Goal: Use online tool/utility: Utilize a website feature to perform a specific function

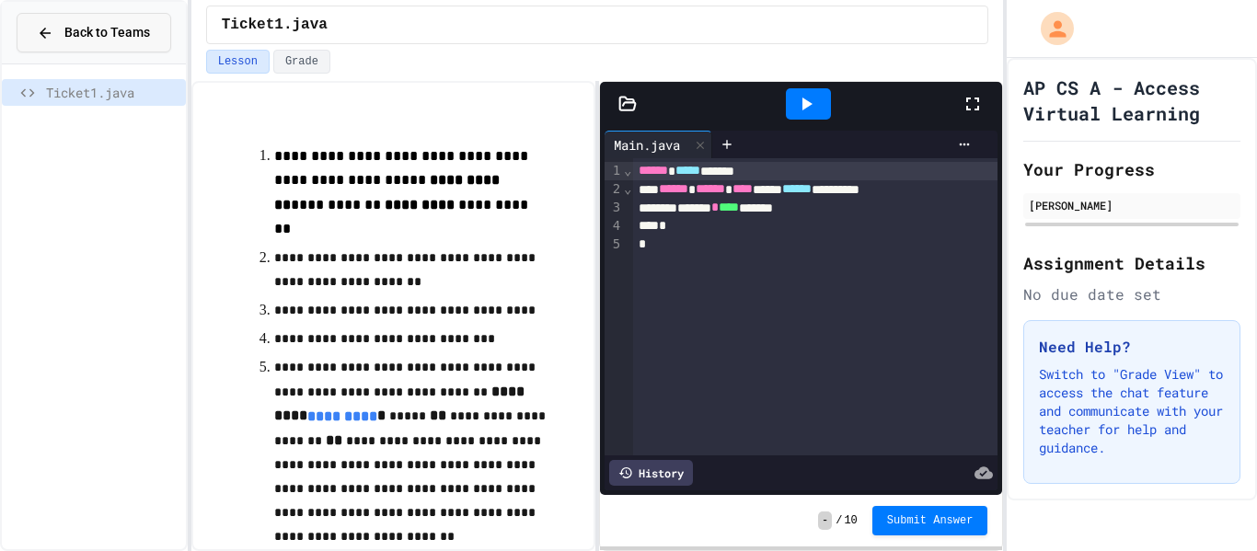
click at [132, 35] on span "Back to Teams" at bounding box center [107, 32] width 86 height 19
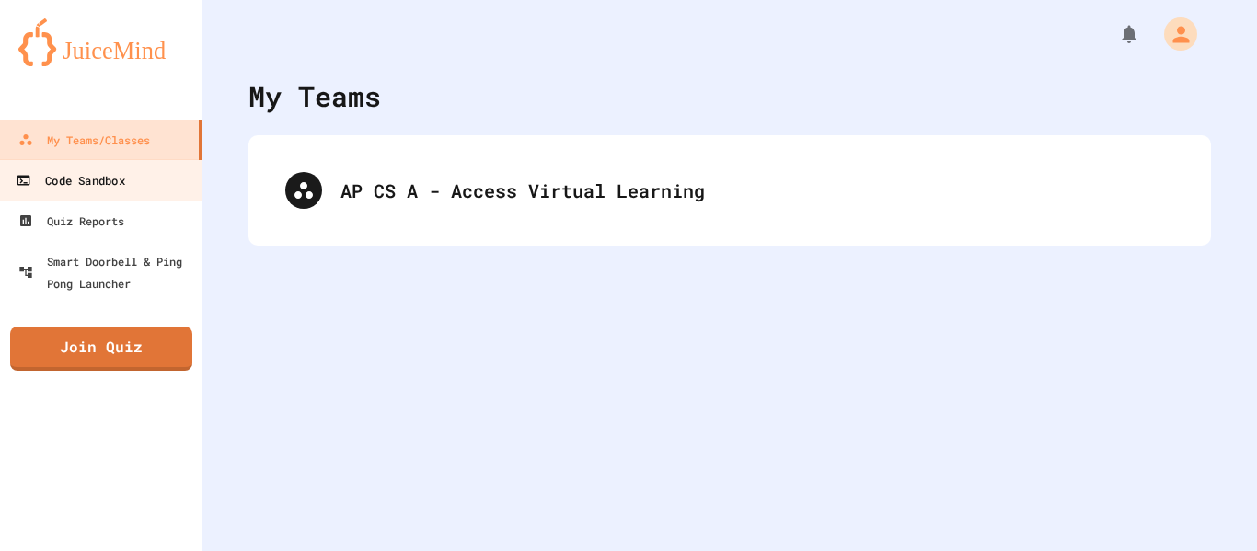
click at [109, 192] on link "Code Sandbox" at bounding box center [101, 179] width 209 height 41
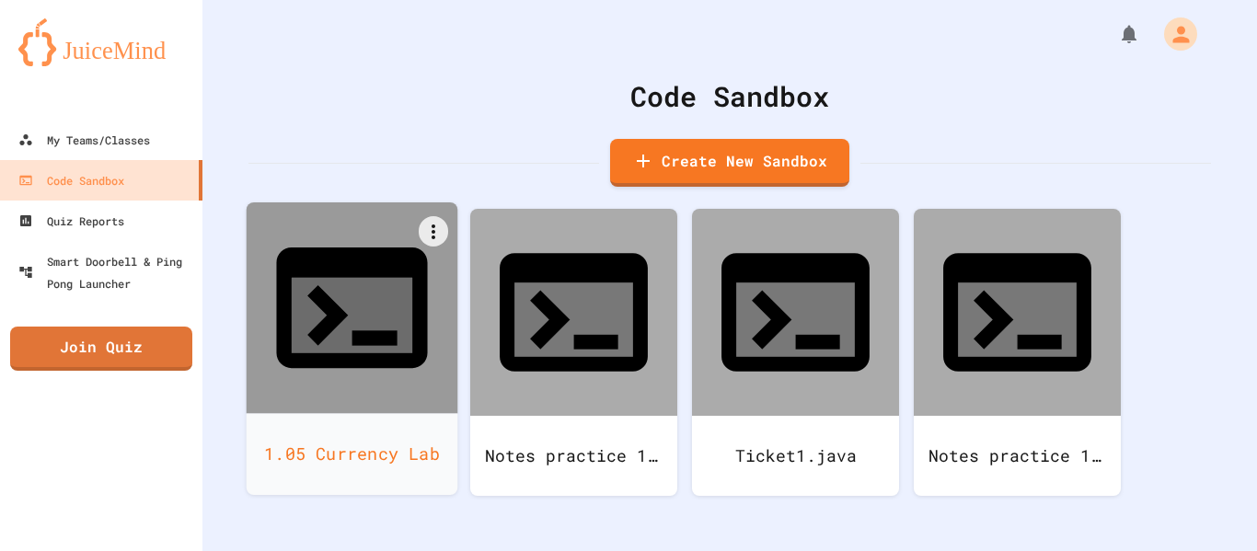
click at [343, 314] on div at bounding box center [353, 308] width 212 height 212
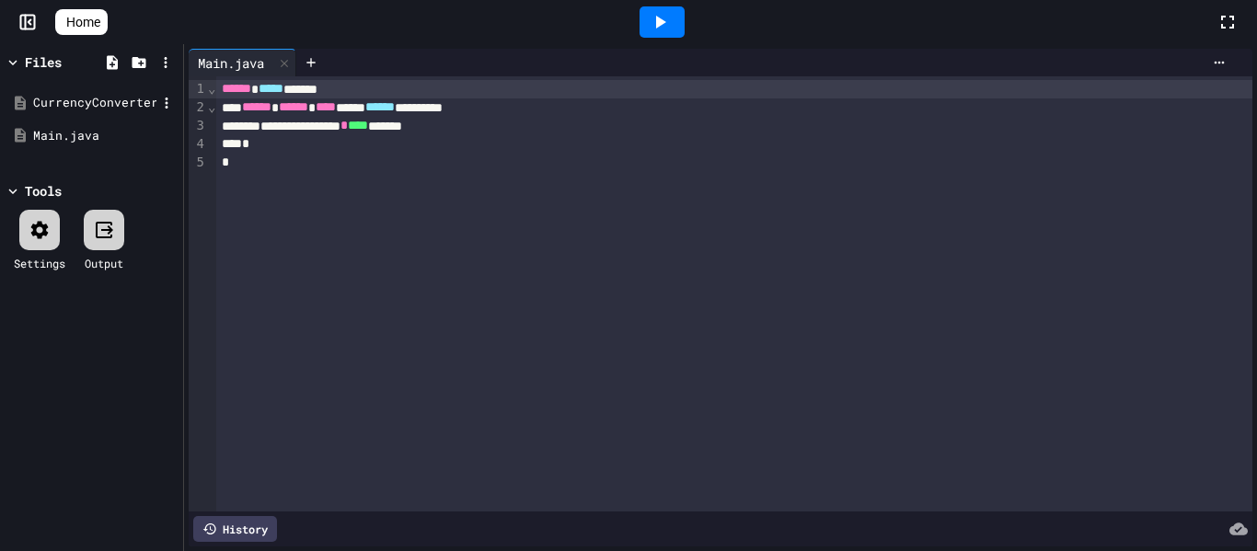
click at [127, 106] on div "CurrencyConverter.java" at bounding box center [94, 103] width 123 height 18
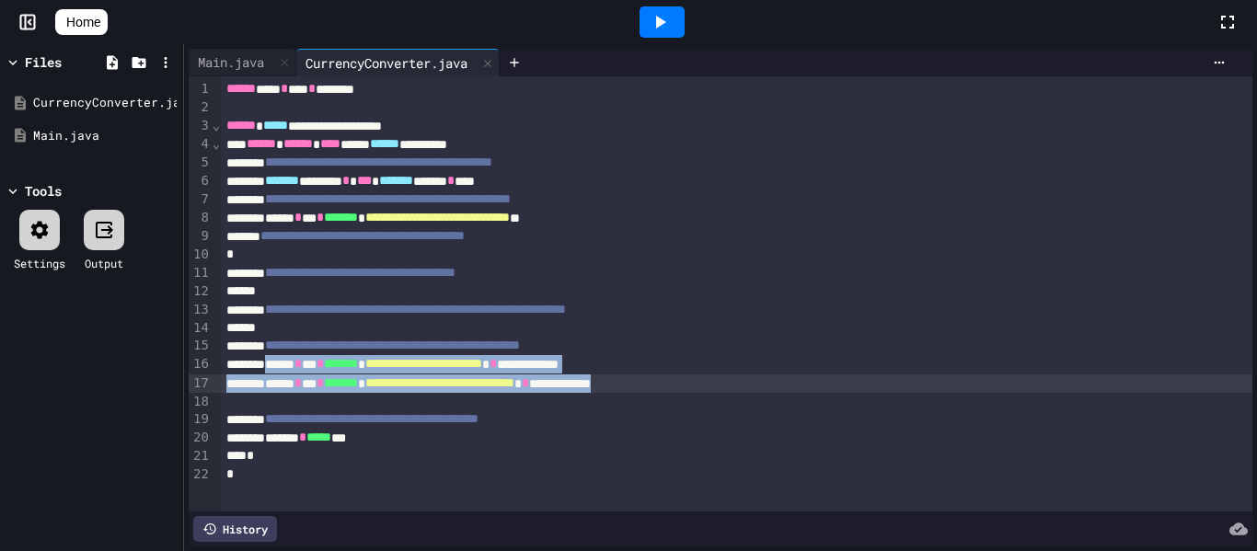
drag, startPoint x: 287, startPoint y: 363, endPoint x: 793, endPoint y: 387, distance: 506.5
click at [793, 387] on div "**********" at bounding box center [737, 293] width 1032 height 435
click at [734, 488] on span "Copy" at bounding box center [742, 497] width 31 height 19
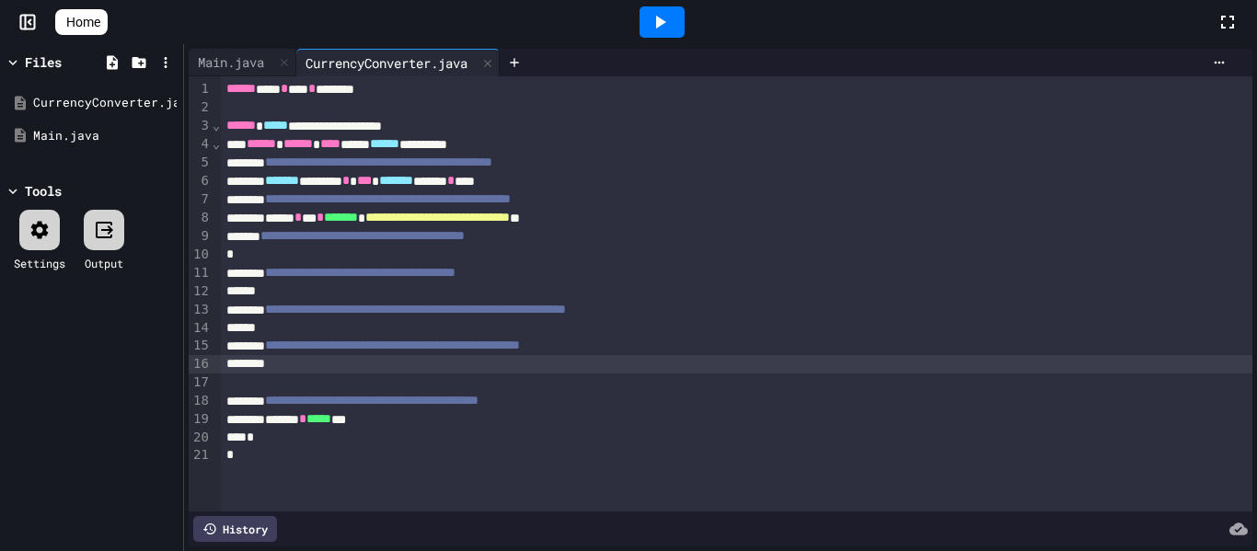
click at [664, 27] on icon at bounding box center [661, 22] width 10 height 13
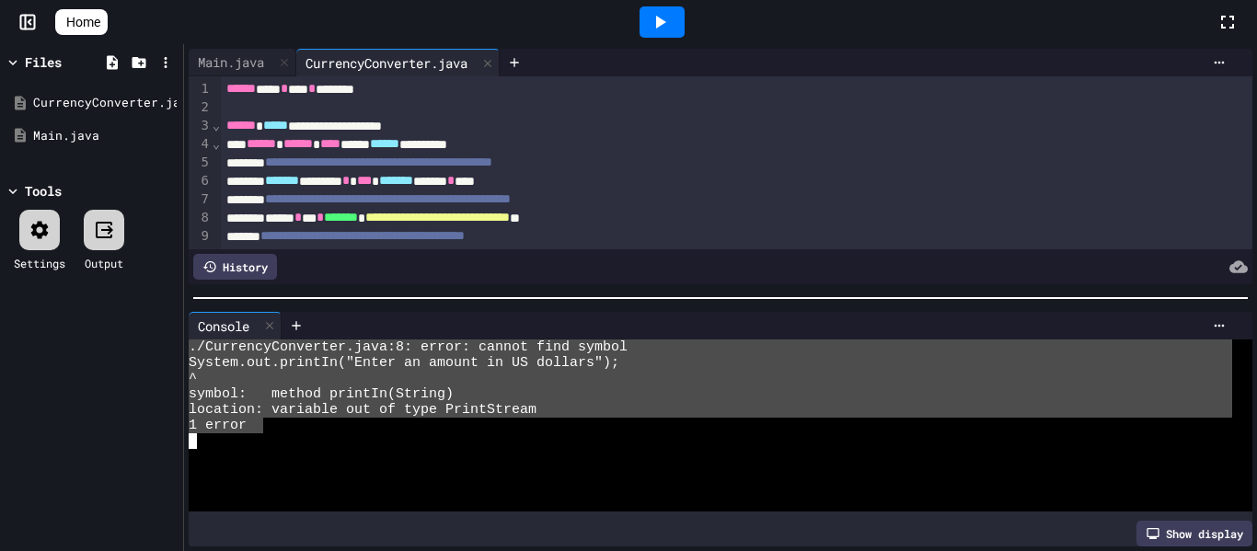
drag, startPoint x: 189, startPoint y: 350, endPoint x: 259, endPoint y: 423, distance: 102.1
click at [502, 392] on div "symbol: method printIn(String)" at bounding box center [710, 394] width 1043 height 16
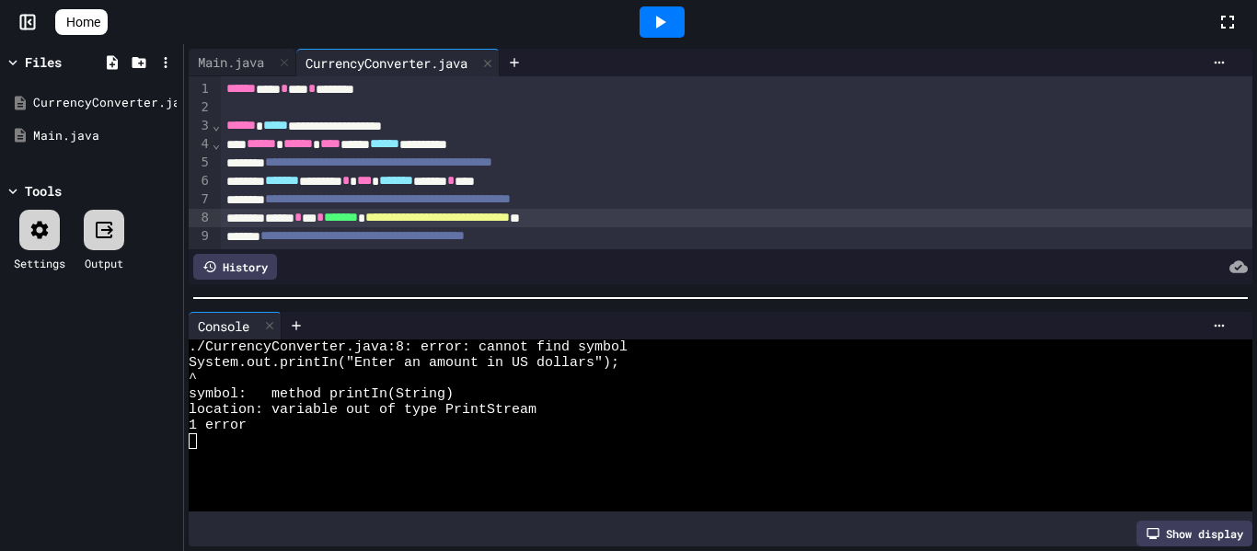
click at [358, 219] on span "*******" at bounding box center [341, 217] width 34 height 13
click at [666, 11] on icon at bounding box center [660, 22] width 22 height 22
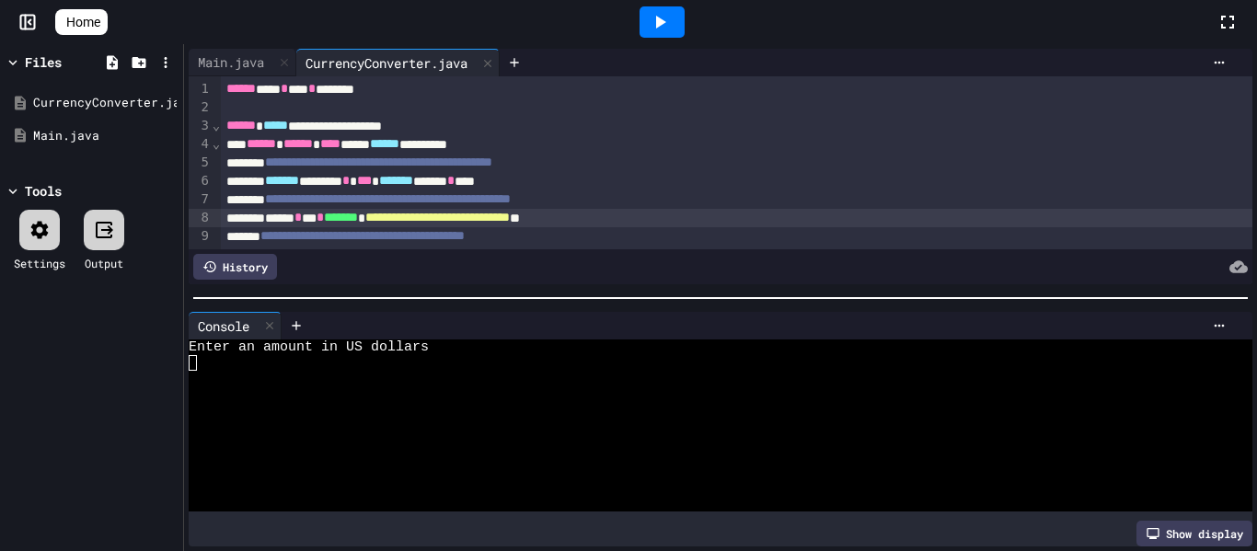
click at [670, 223] on div "**********" at bounding box center [737, 218] width 1032 height 18
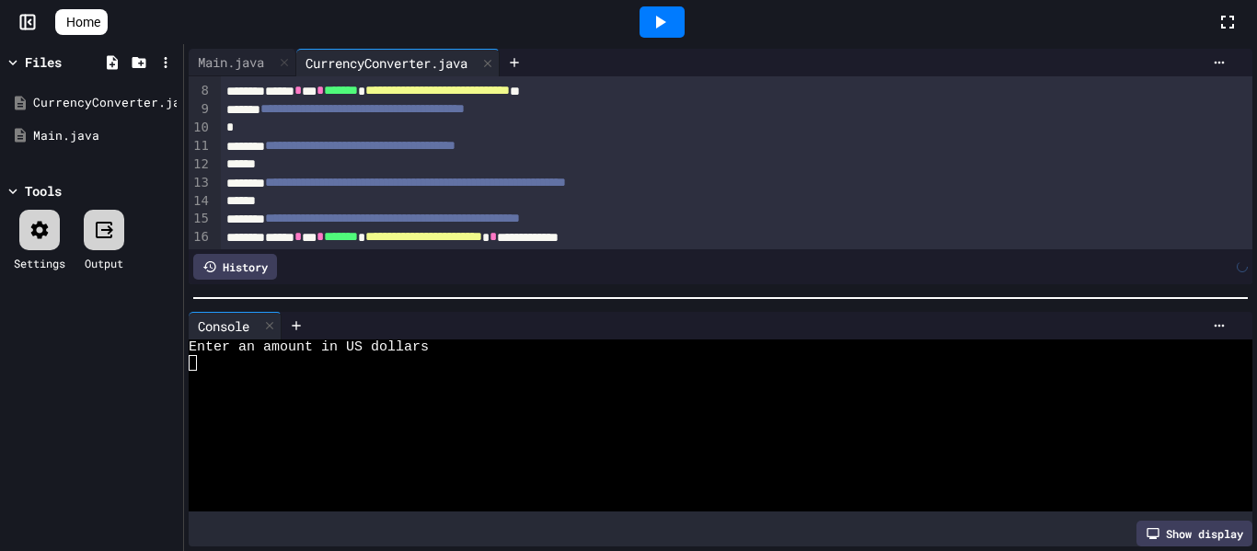
scroll to position [165, 0]
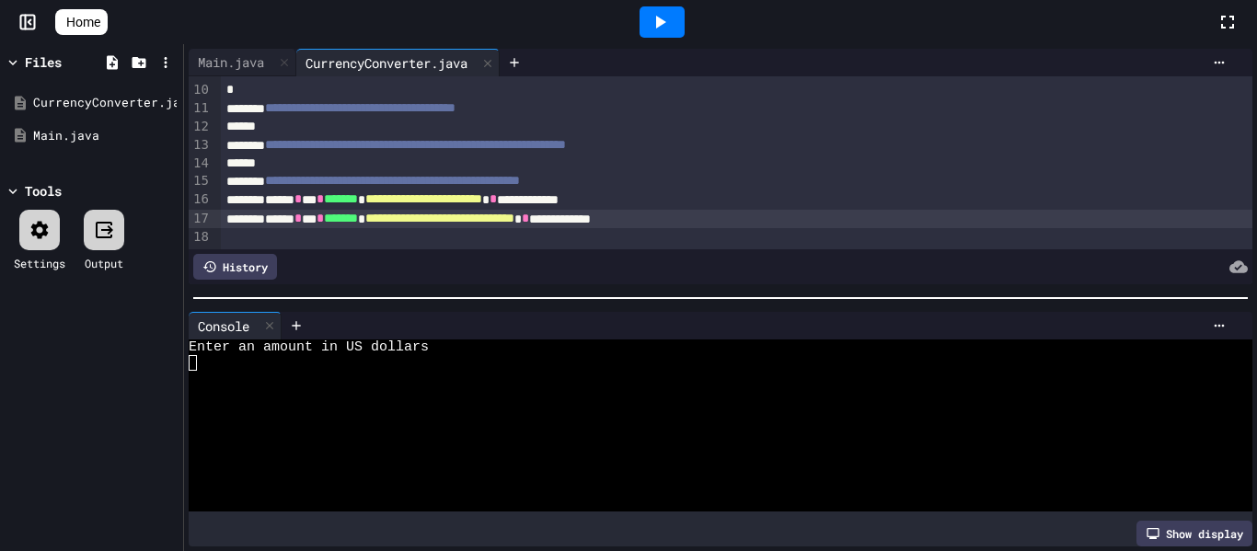
click at [478, 247] on span "**********" at bounding box center [371, 253] width 213 height 13
click at [573, 238] on div at bounding box center [737, 237] width 1032 height 18
click at [681, 20] on div at bounding box center [661, 21] width 45 height 31
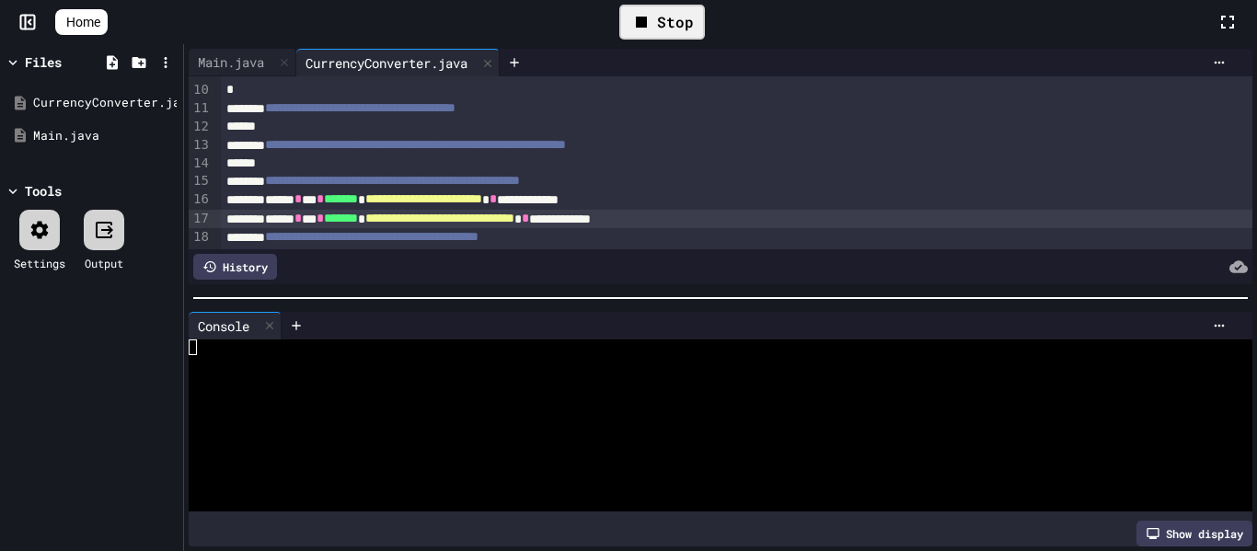
scroll to position [16, 0]
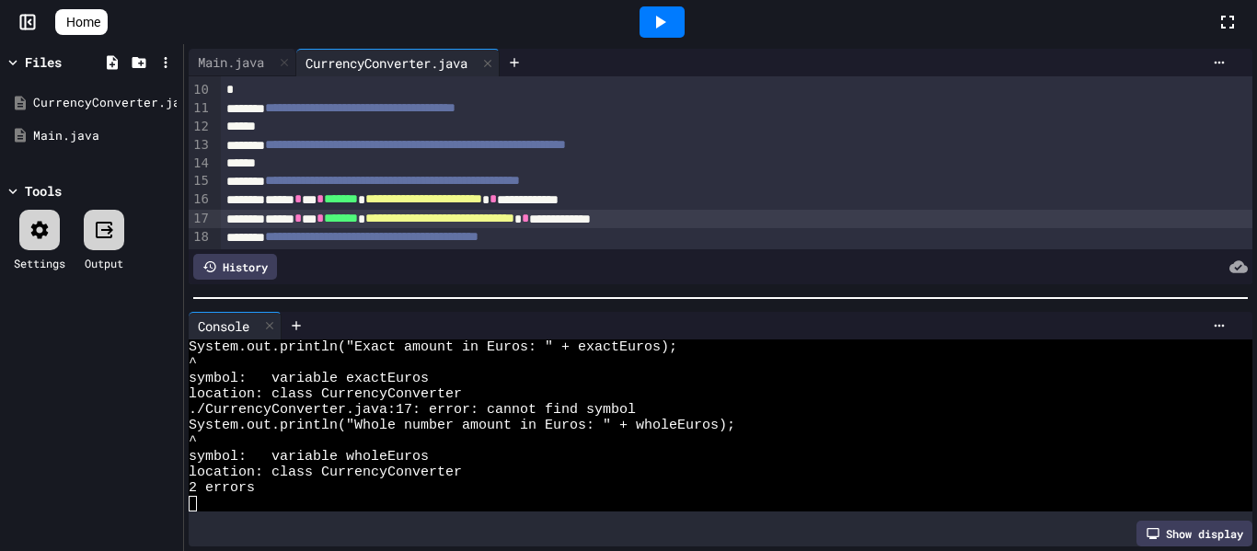
click at [63, 22] on icon at bounding box center [63, 22] width 0 height 0
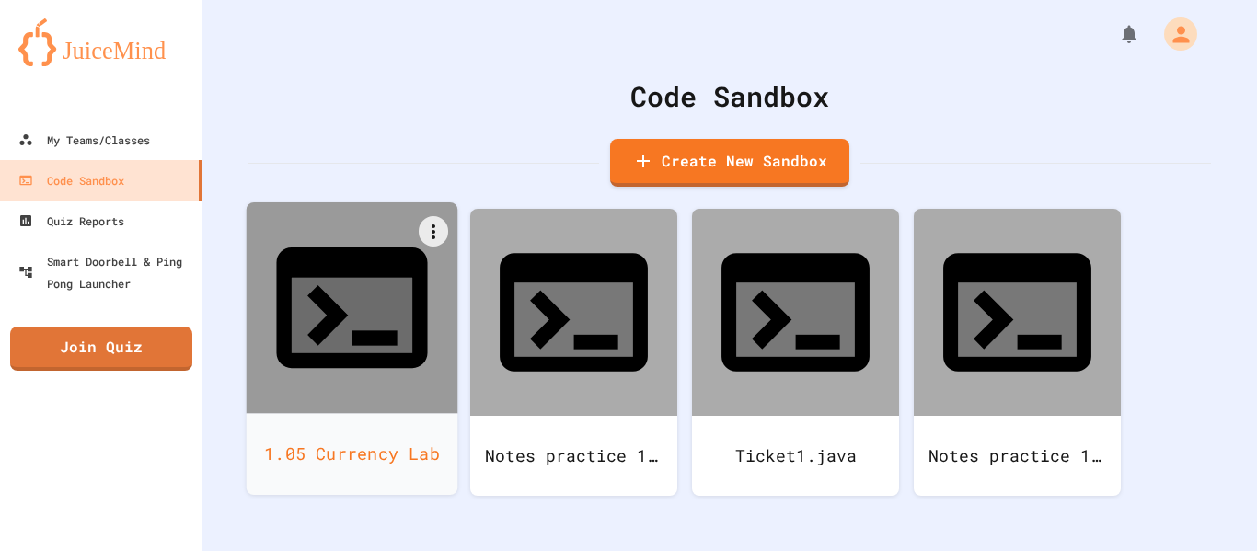
click at [402, 271] on div at bounding box center [353, 308] width 212 height 212
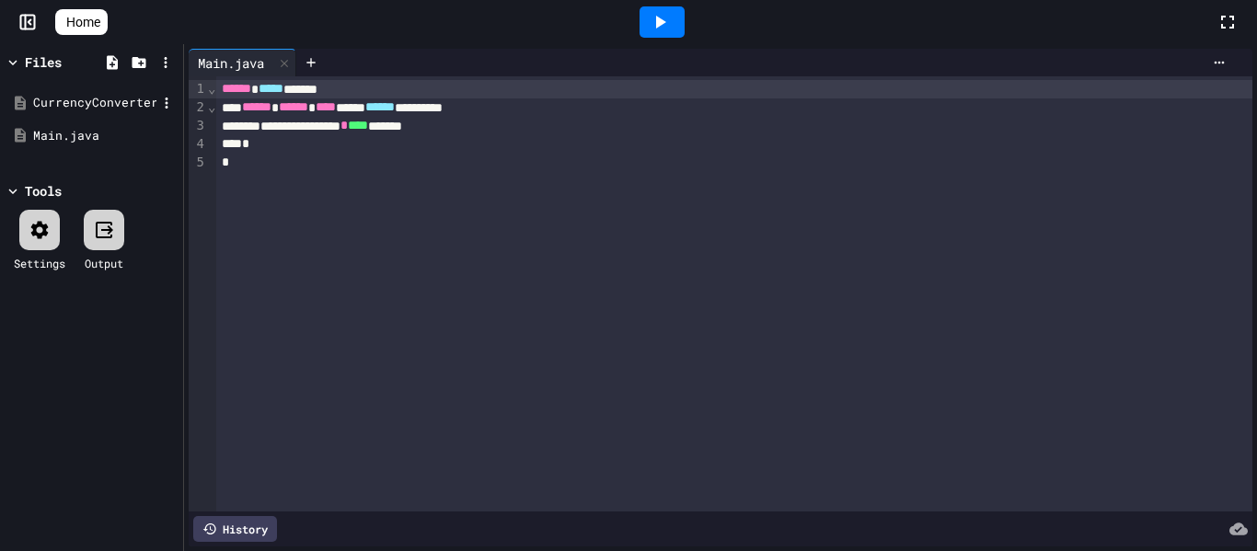
click at [59, 98] on div "CurrencyConverter.java" at bounding box center [94, 103] width 123 height 18
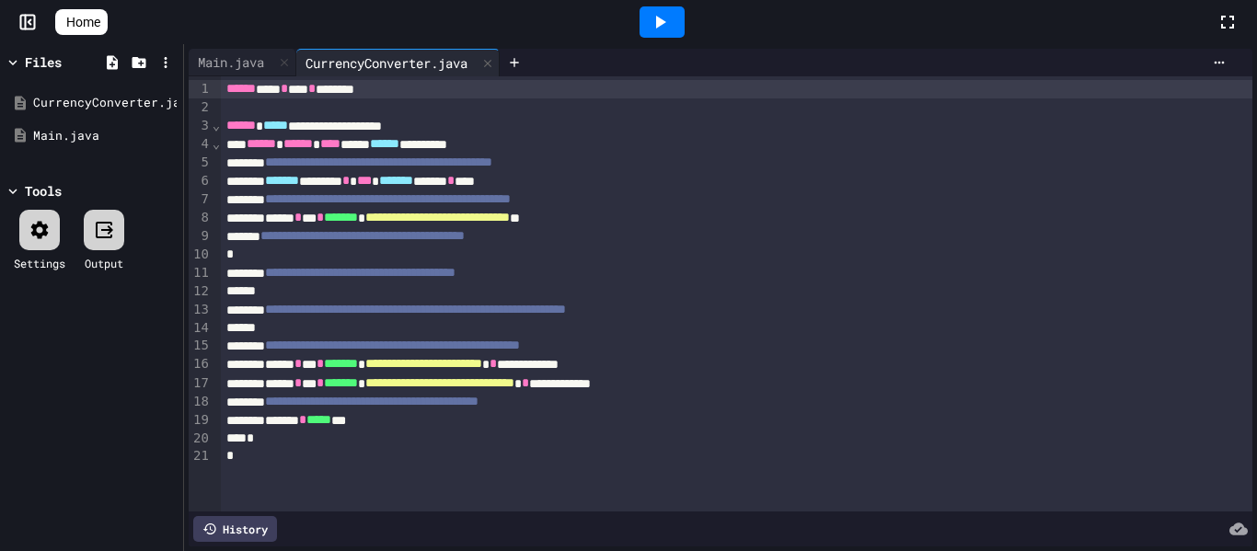
click at [404, 253] on div at bounding box center [737, 255] width 1032 height 18
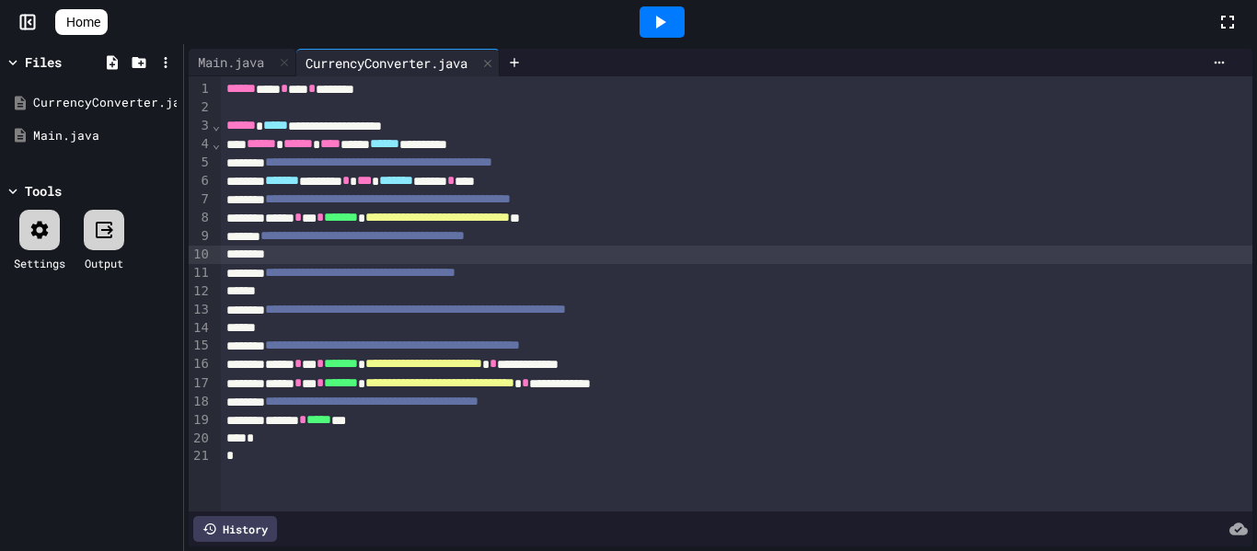
click at [578, 288] on div at bounding box center [737, 291] width 1032 height 18
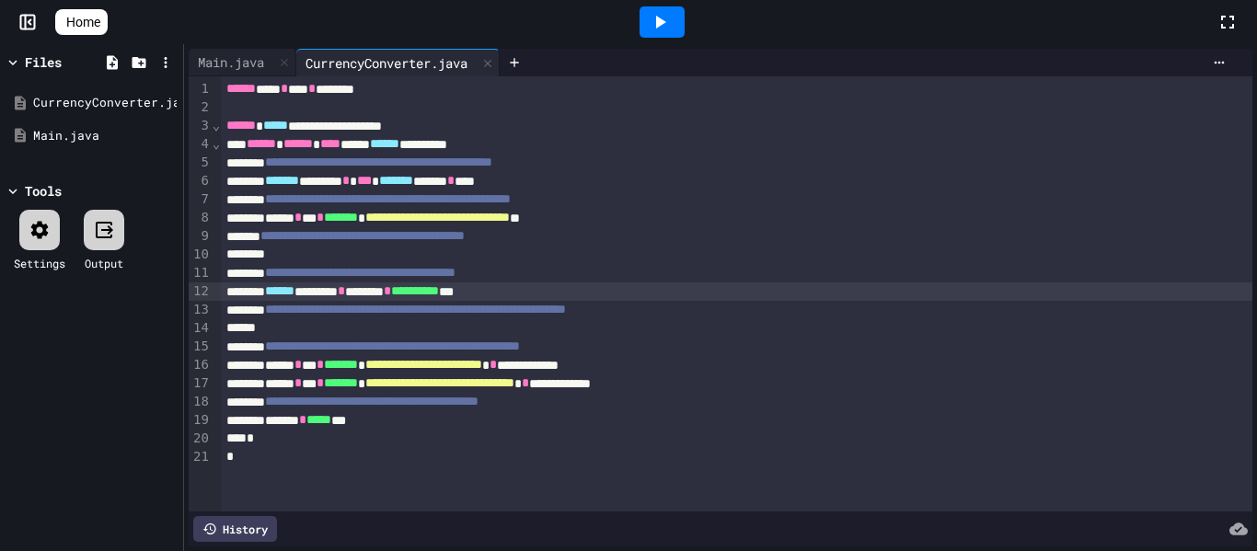
click at [438, 253] on div at bounding box center [737, 255] width 1032 height 18
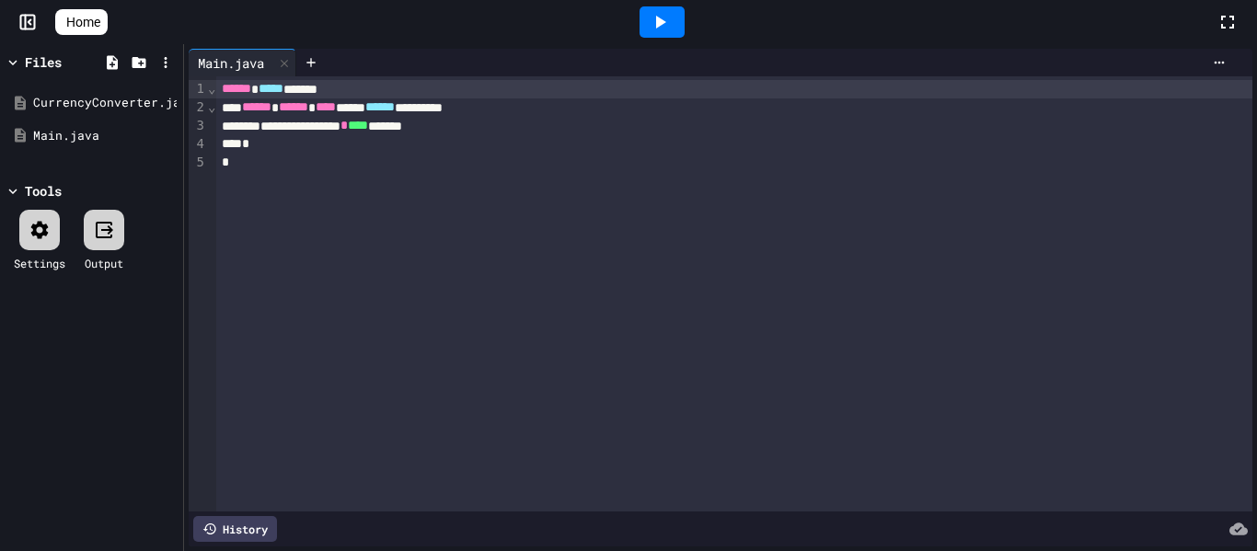
click at [108, 33] on link "Home" at bounding box center [81, 22] width 52 height 26
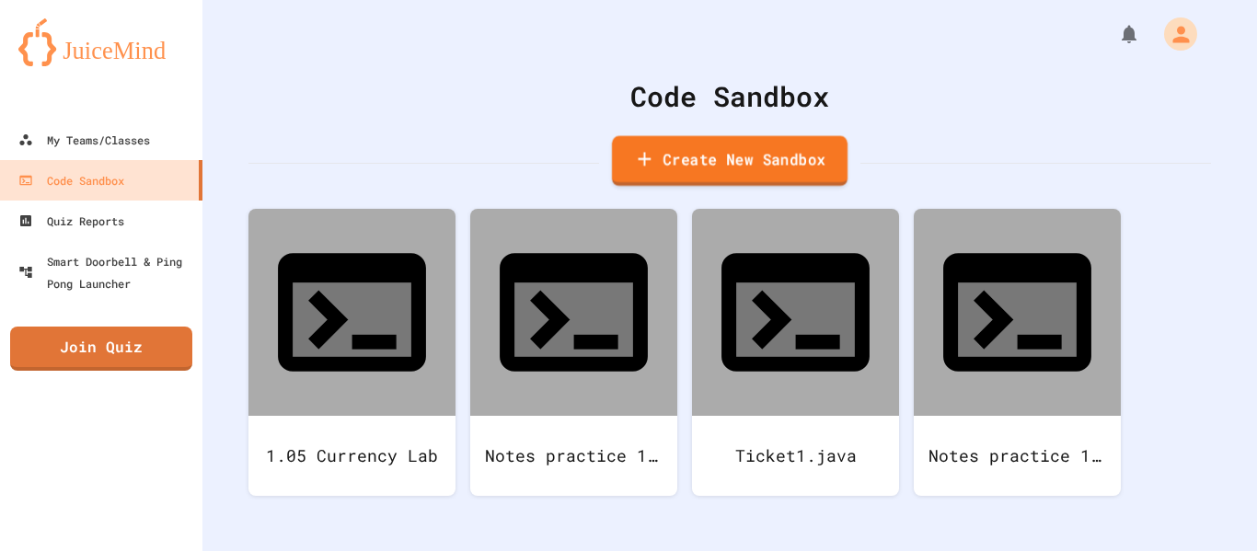
click at [771, 168] on link "Create New Sandbox" at bounding box center [729, 161] width 235 height 51
type input "*"
type input "**********"
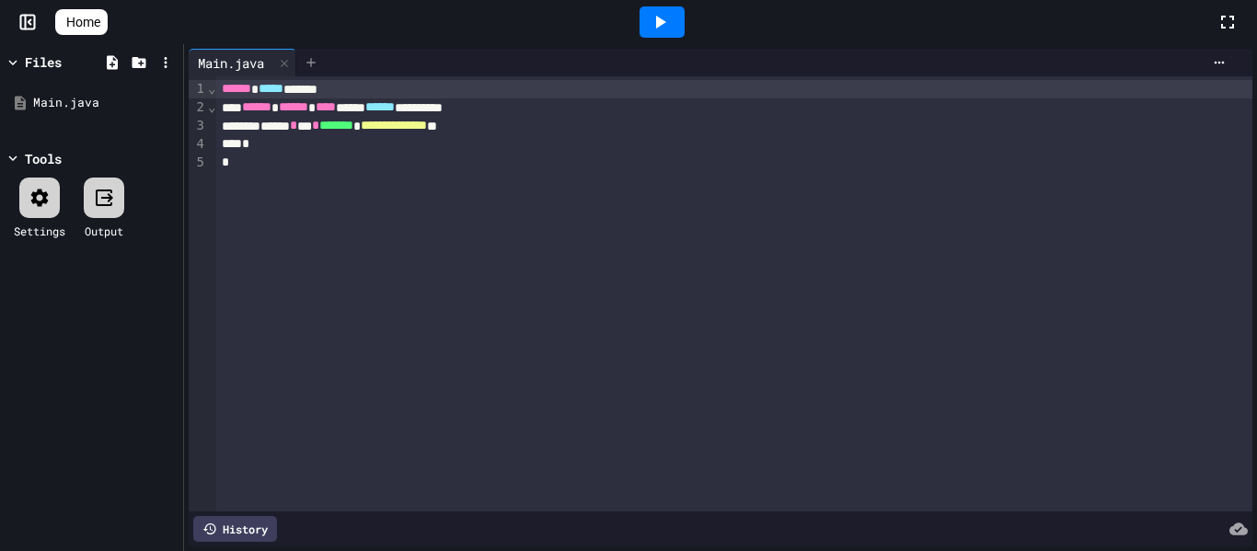
click at [315, 60] on icon at bounding box center [310, 62] width 8 height 8
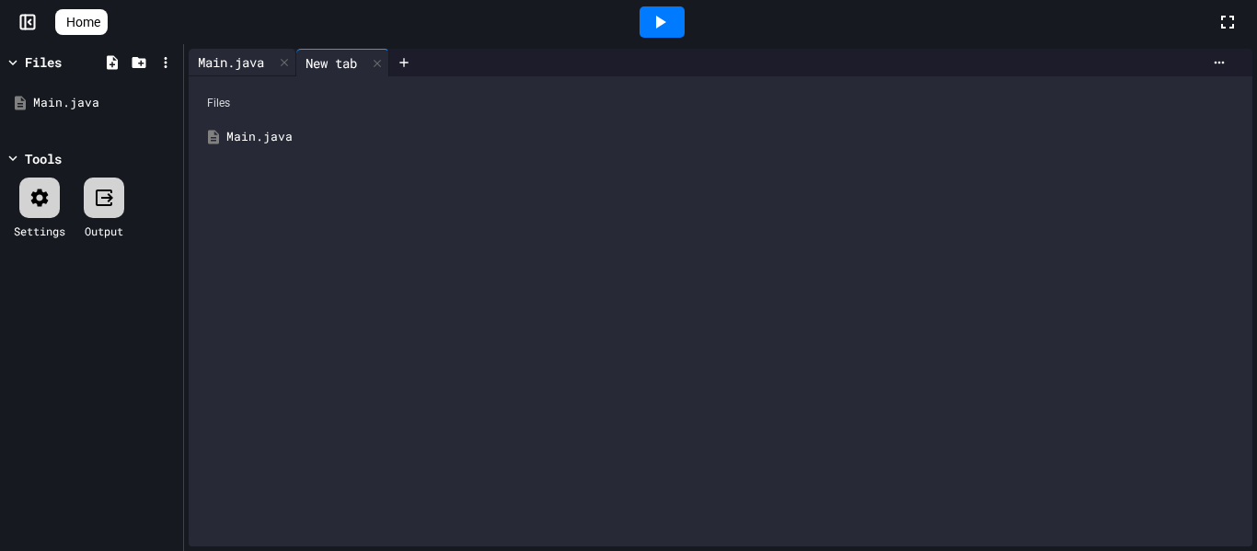
click at [229, 59] on div "Main.java" at bounding box center [231, 61] width 85 height 19
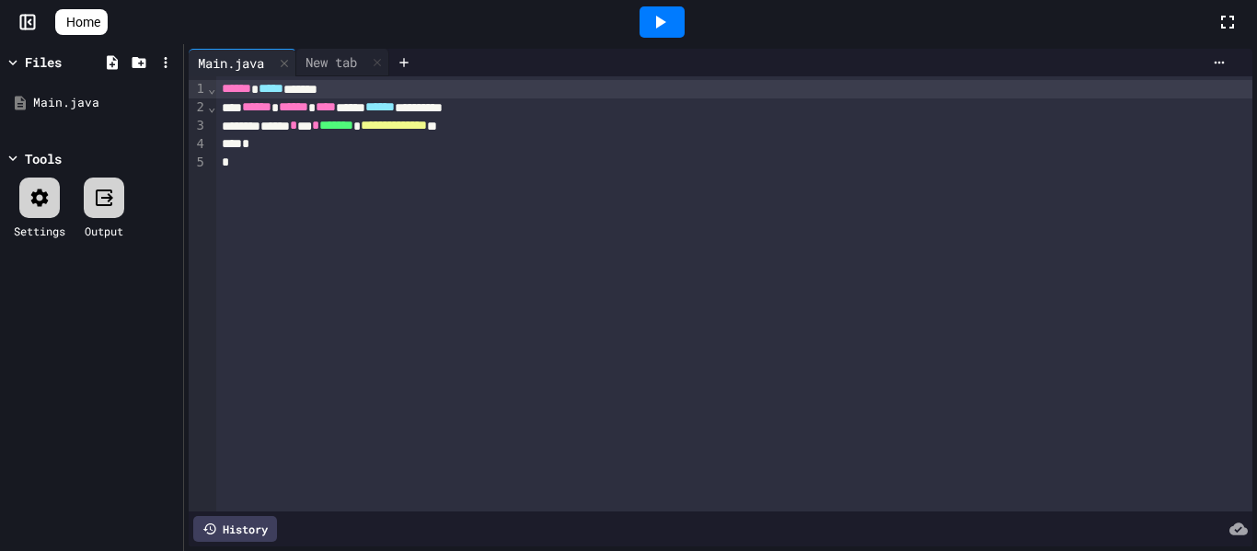
click at [100, 29] on span "Home" at bounding box center [83, 22] width 34 height 18
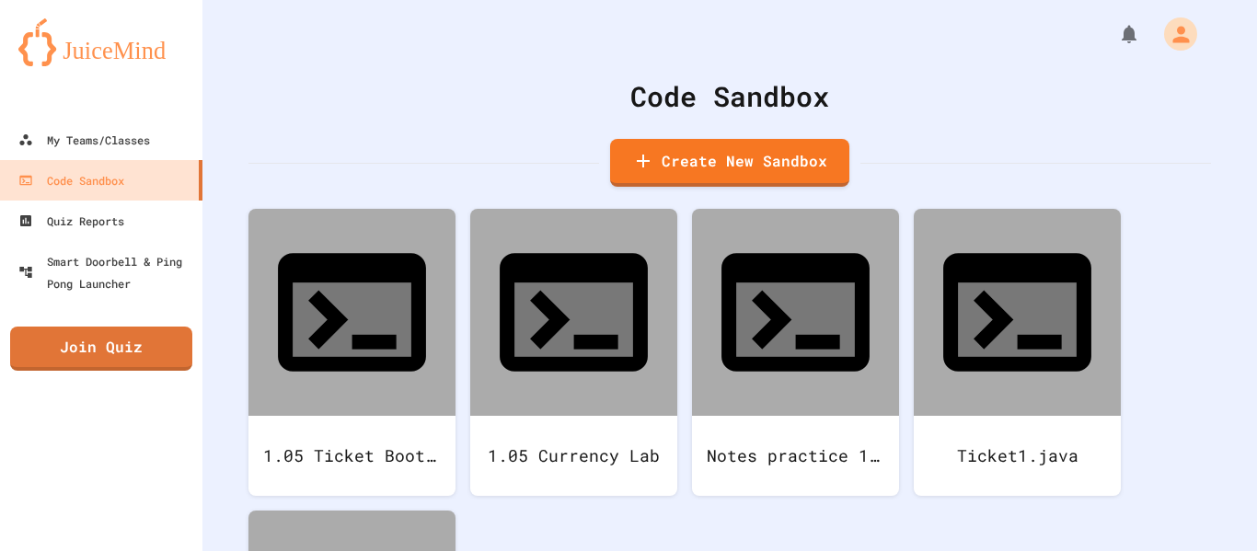
click at [483, 117] on div "Code Sandbox Create New Sandbox" at bounding box center [729, 130] width 962 height 111
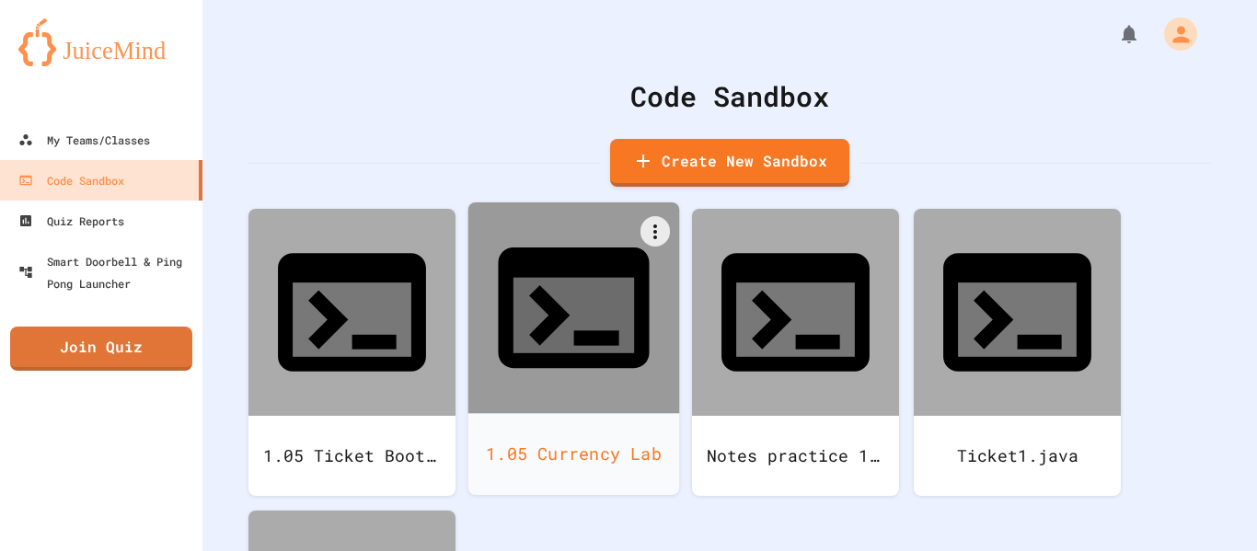
click at [538, 247] on icon at bounding box center [573, 307] width 151 height 121
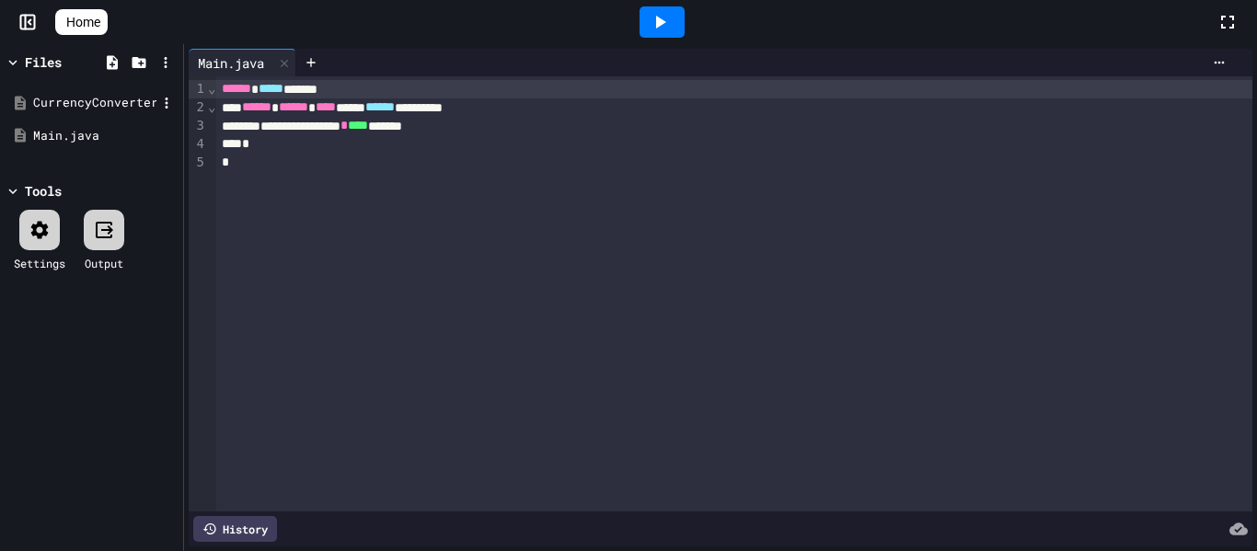
click at [115, 105] on div "CurrencyConverter.java" at bounding box center [94, 103] width 123 height 18
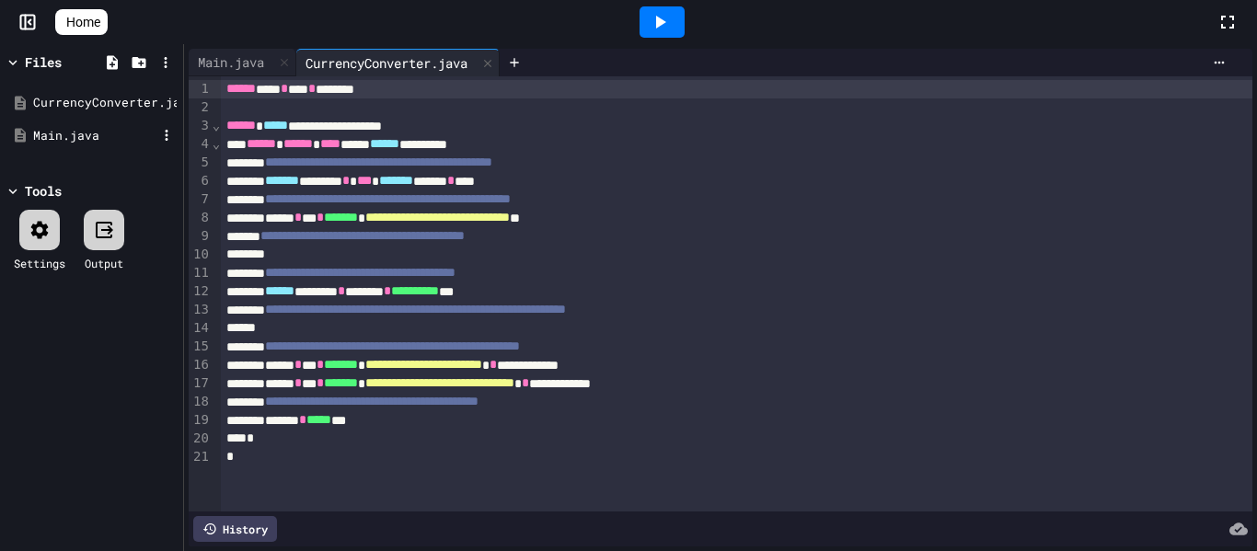
click at [102, 135] on div "Main.java" at bounding box center [94, 136] width 123 height 18
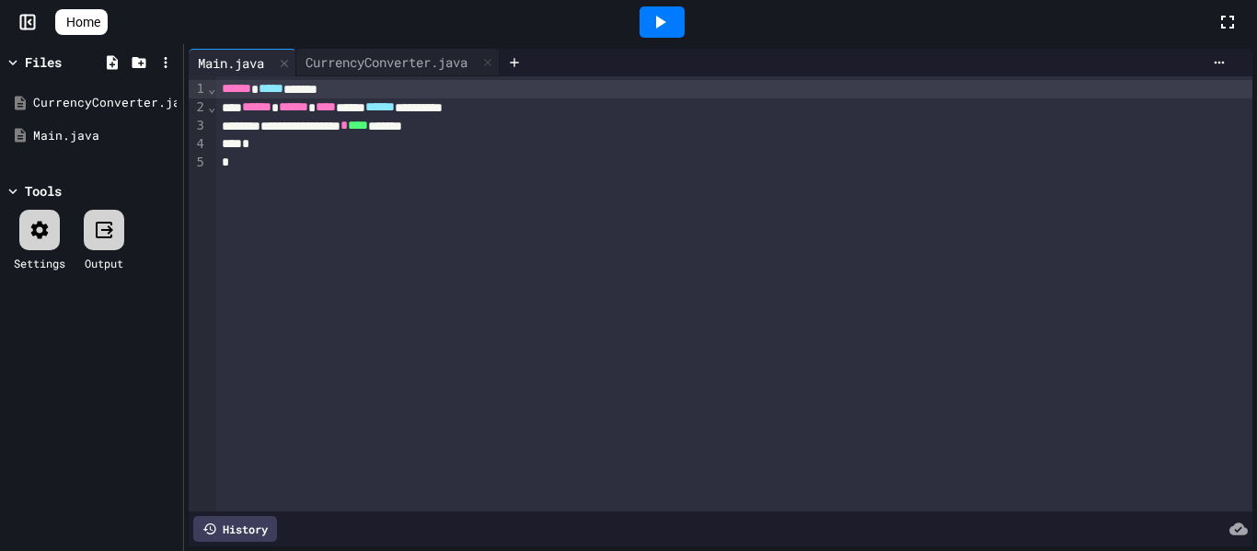
click at [81, 17] on link "Home" at bounding box center [81, 22] width 52 height 26
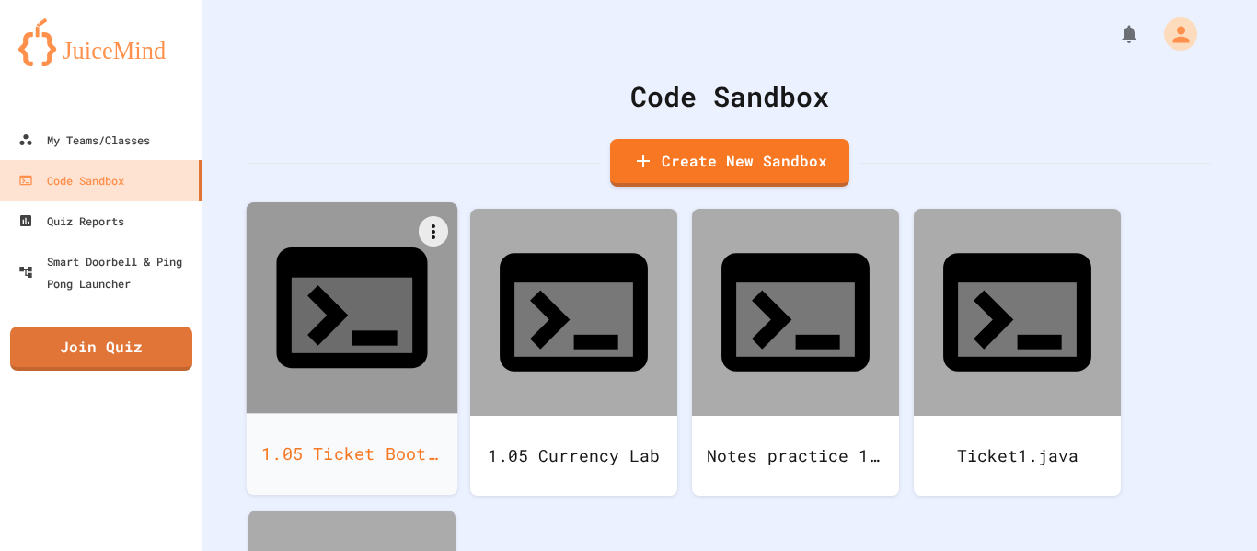
click at [362, 286] on icon at bounding box center [351, 307] width 151 height 121
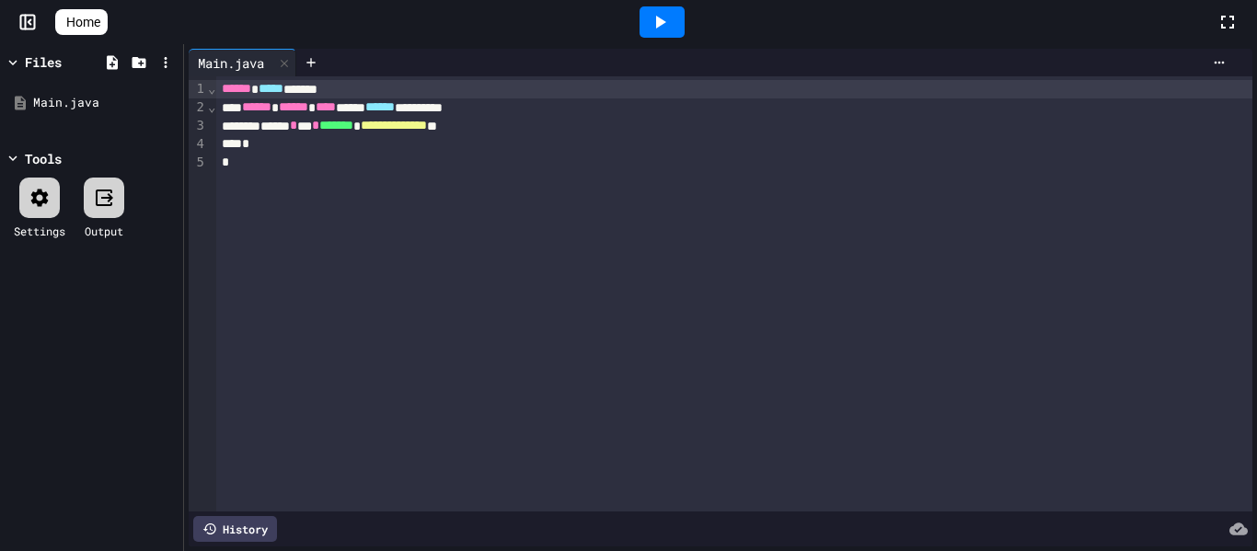
click at [100, 17] on span "Home" at bounding box center [83, 22] width 34 height 18
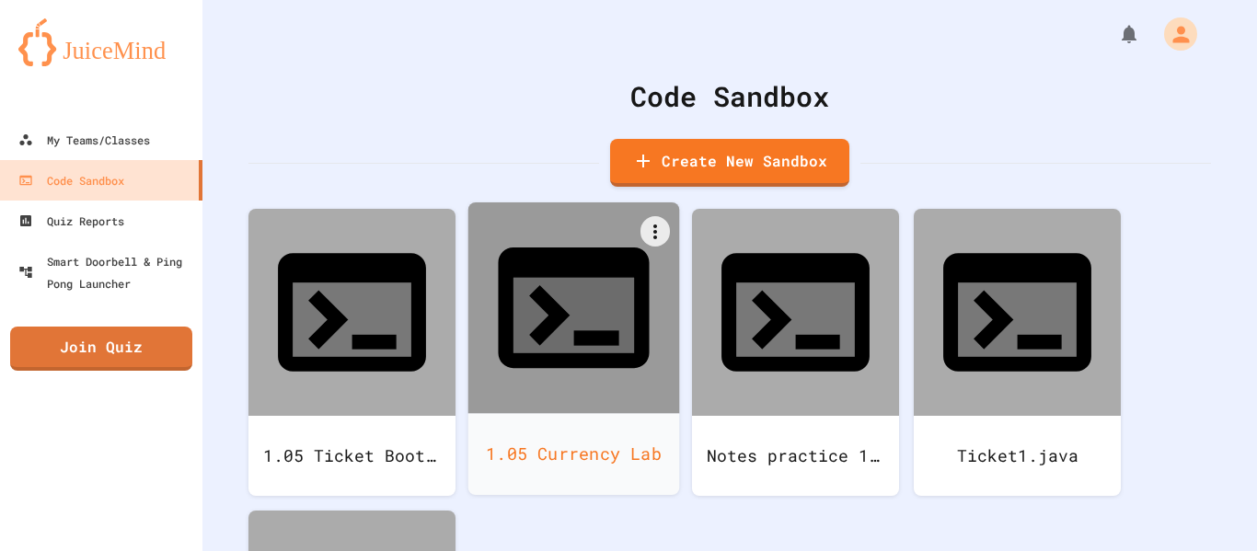
click at [626, 413] on div "1.05 Currency Lab" at bounding box center [574, 454] width 212 height 82
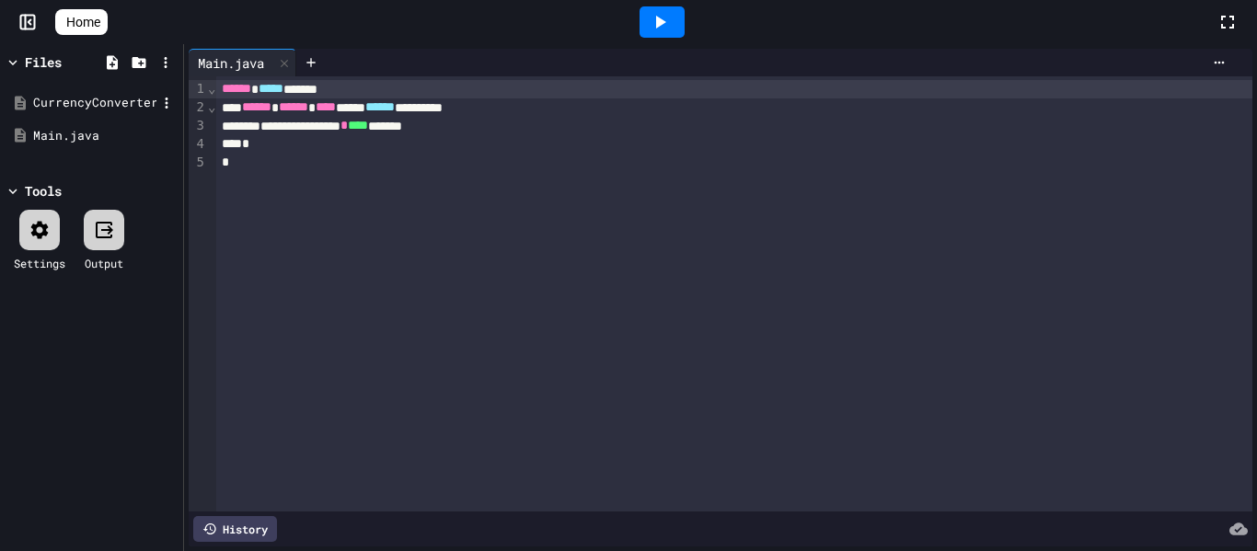
click at [104, 94] on div "CurrencyConverter.java" at bounding box center [94, 103] width 123 height 18
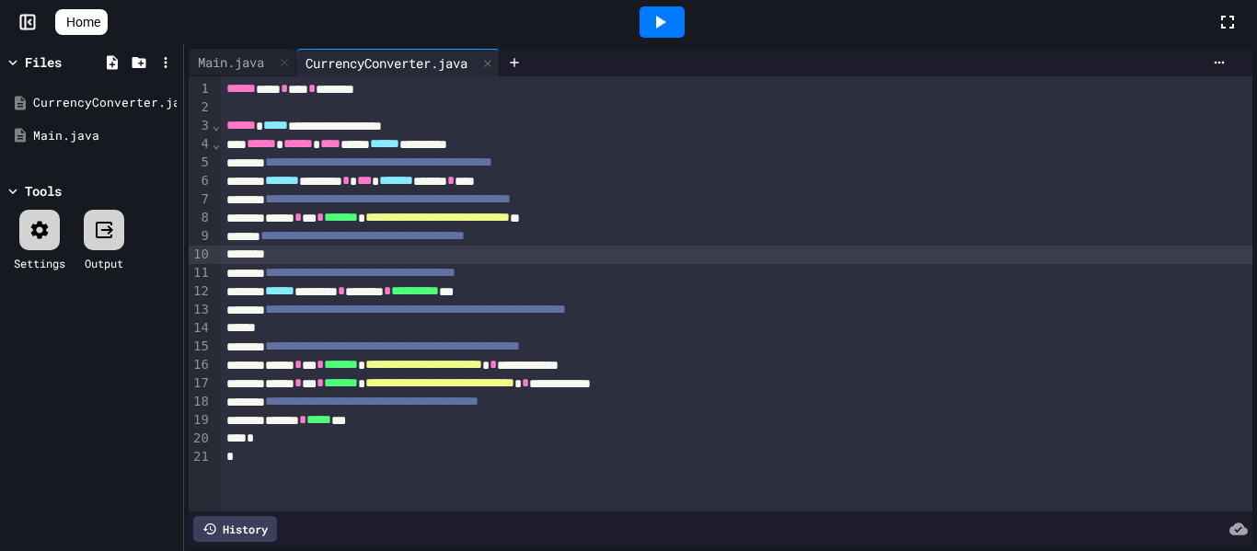
click at [471, 252] on div at bounding box center [737, 255] width 1032 height 18
